Goal: Transaction & Acquisition: Purchase product/service

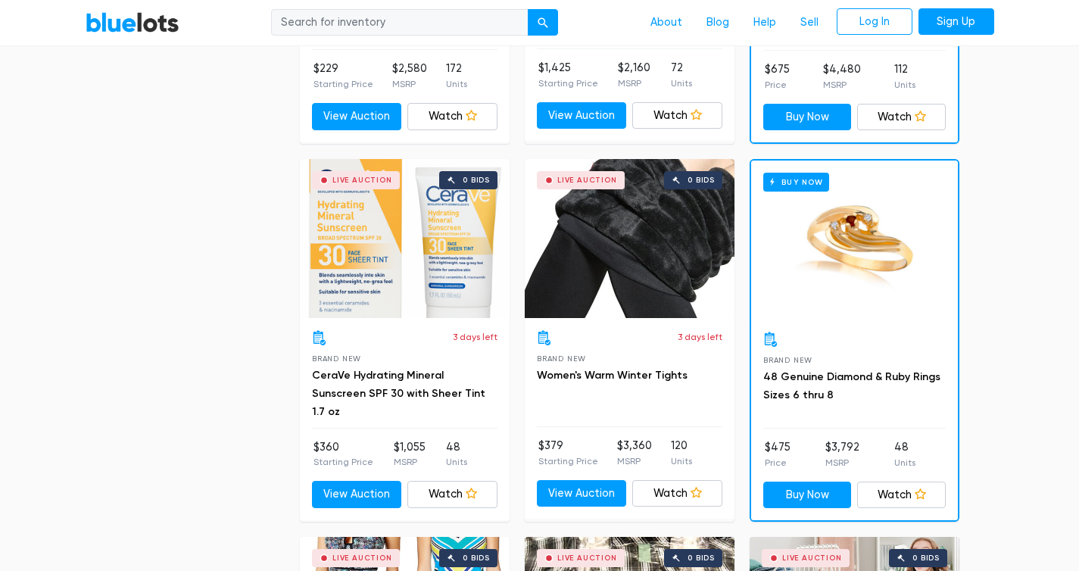
scroll to position [1616, 0]
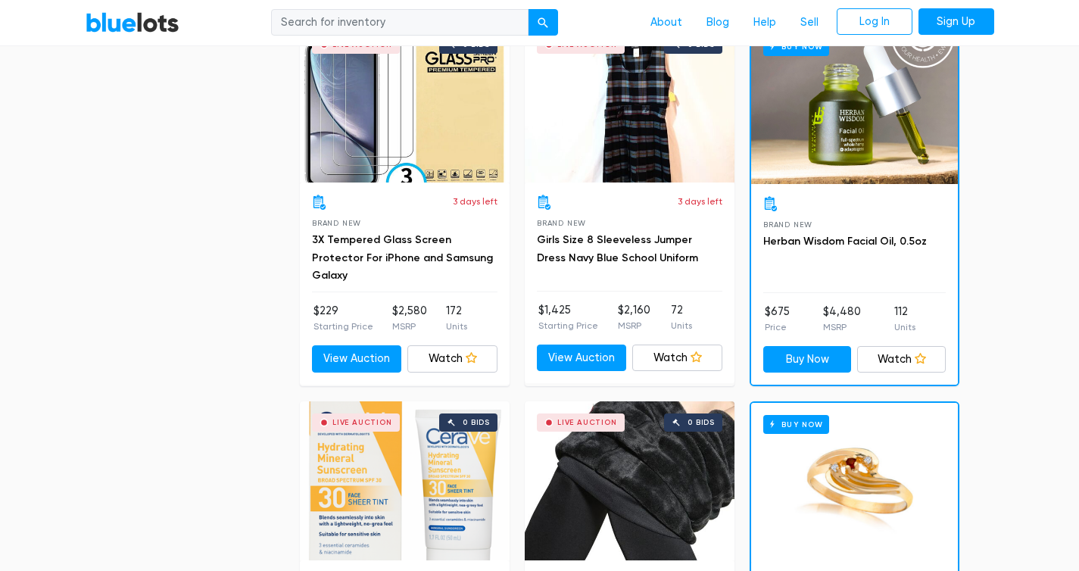
click at [370, 30] on input "search" at bounding box center [400, 22] width 258 height 27
type input "apple"
click at [528, 9] on button "submit" at bounding box center [543, 22] width 30 height 27
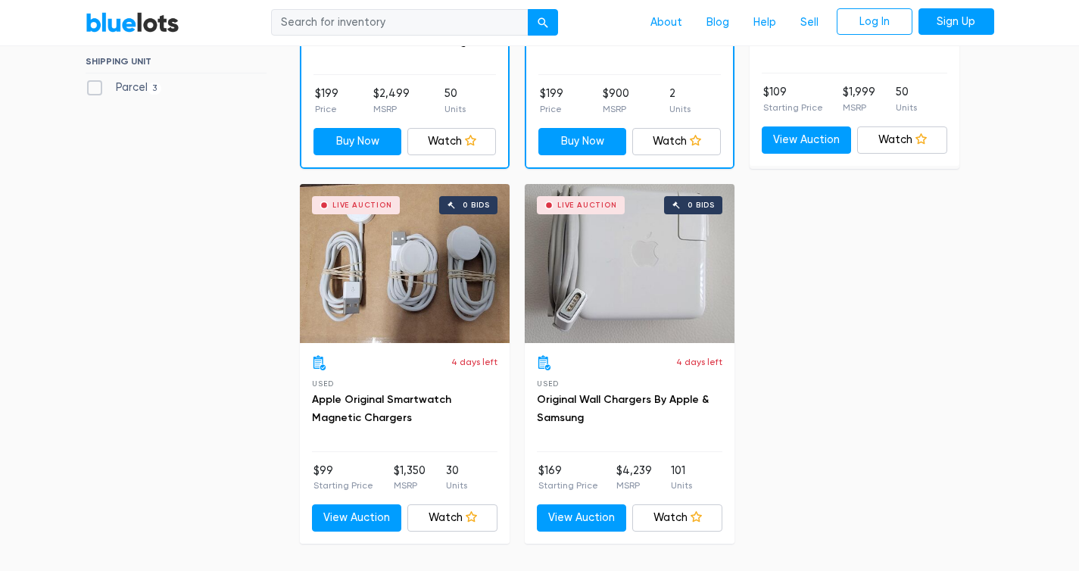
scroll to position [707, 0]
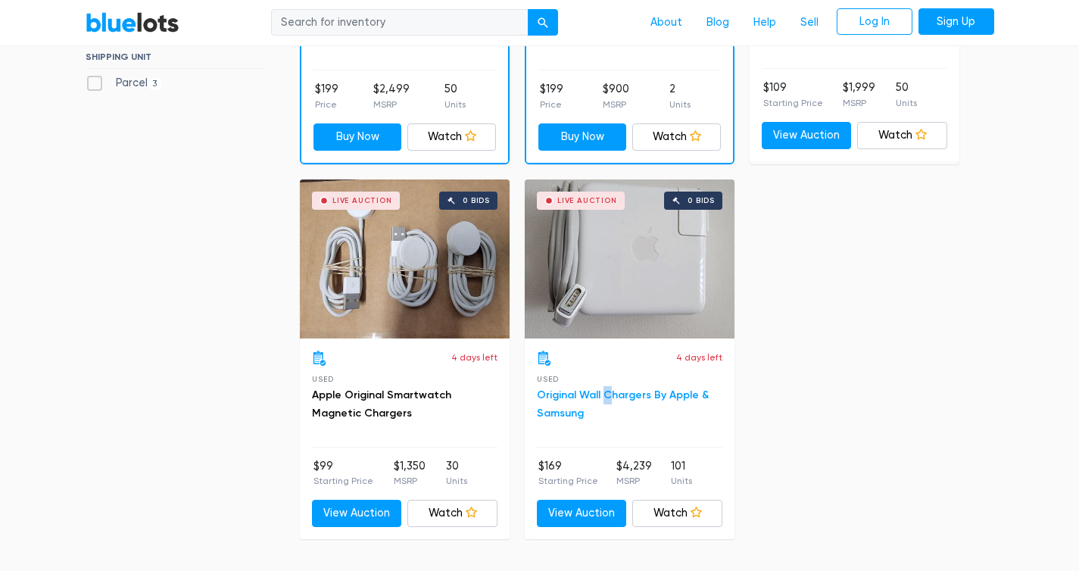
click at [611, 389] on h3 "Original Wall Chargers By Apple & Samsung" at bounding box center [630, 404] width 186 height 36
click at [613, 389] on link "Original Wall Chargers By Apple & Samsung" at bounding box center [623, 404] width 172 height 31
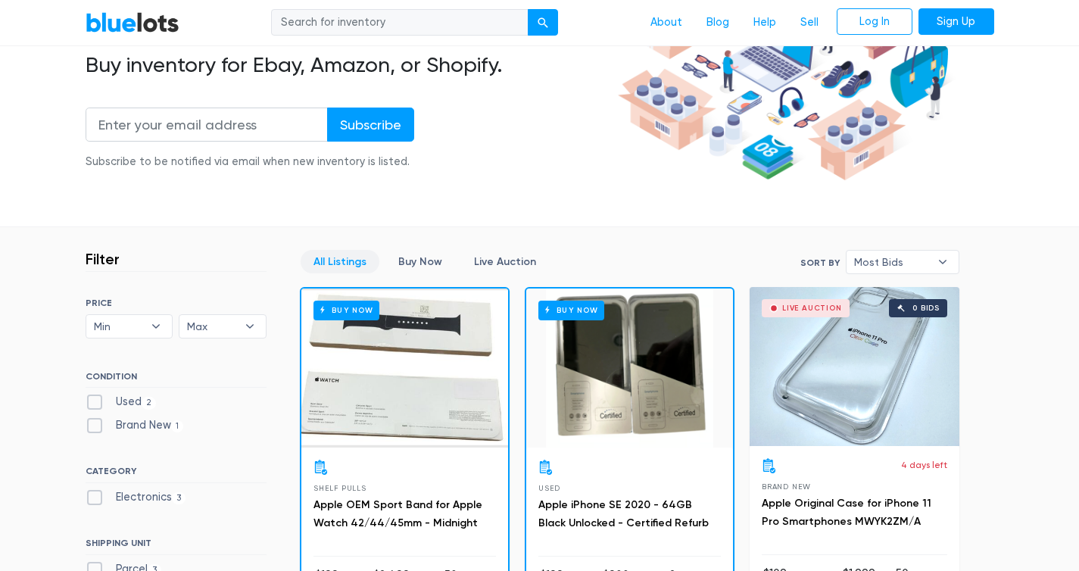
scroll to position [0, 0]
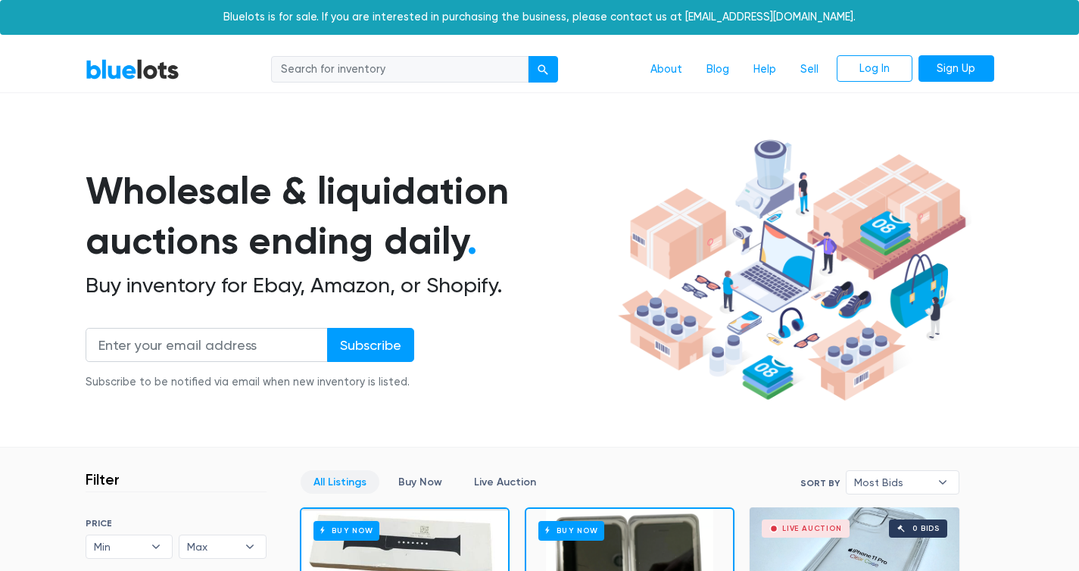
click at [475, 65] on input "search" at bounding box center [400, 69] width 258 height 27
type input "electric bike"
click at [528, 56] on button "submit" at bounding box center [543, 69] width 30 height 27
